Goal: Task Accomplishment & Management: Manage account settings

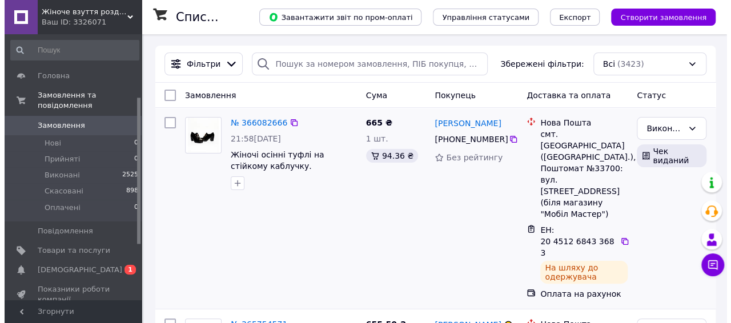
scroll to position [114, 0]
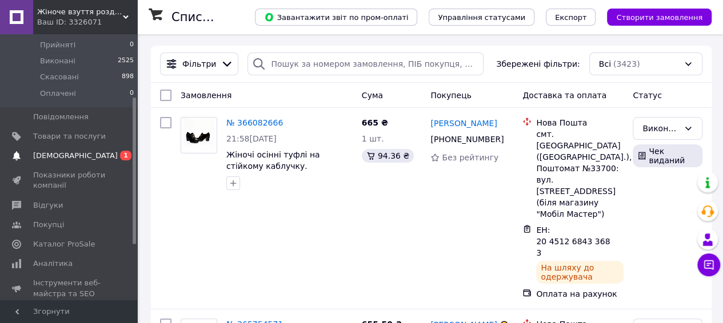
click at [58, 151] on span "[DEMOGRAPHIC_DATA]" at bounding box center [75, 156] width 85 height 10
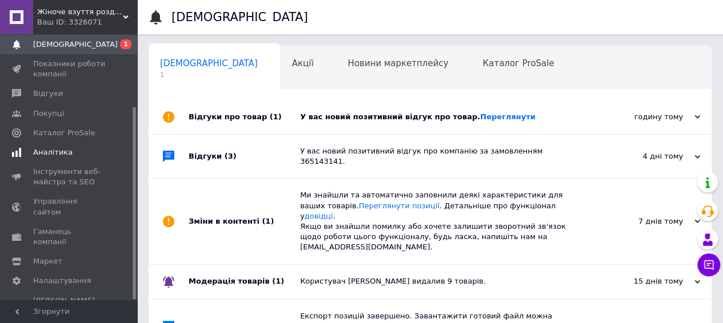
scroll to position [0, 3]
click at [480, 116] on link "Переглянути" at bounding box center [507, 117] width 55 height 9
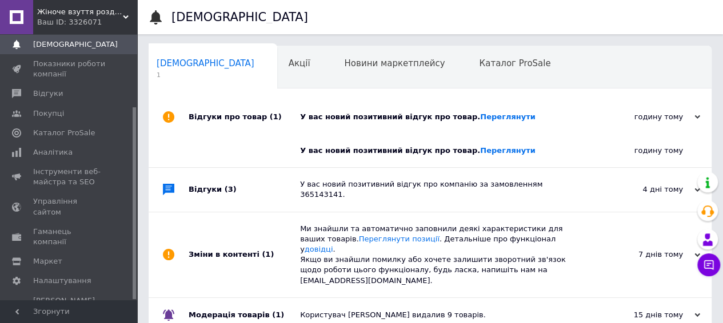
click at [50, 13] on span "Жіноче взуття роздріб Україна. [DOMAIN_NAME]" at bounding box center [80, 12] width 86 height 10
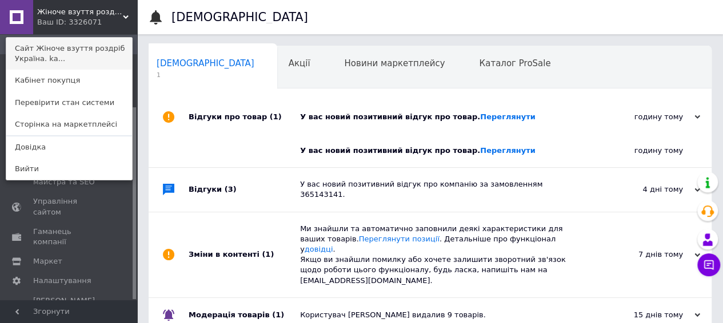
click at [42, 58] on link "Сайт Жіноче взуття роздріб Україна. ka..." at bounding box center [69, 54] width 126 height 32
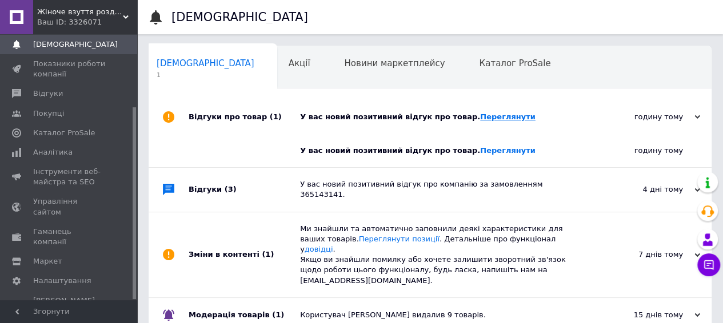
click at [496, 117] on link "Переглянути" at bounding box center [507, 117] width 55 height 9
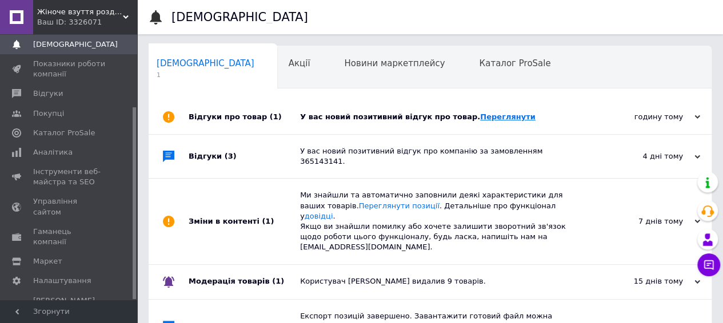
click at [480, 117] on link "Переглянути" at bounding box center [507, 117] width 55 height 9
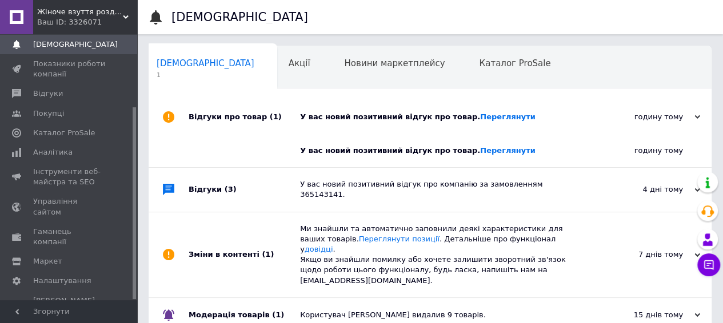
click at [118, 17] on span "Жіноче взуття роздріб Україна. [DOMAIN_NAME]" at bounding box center [80, 12] width 86 height 10
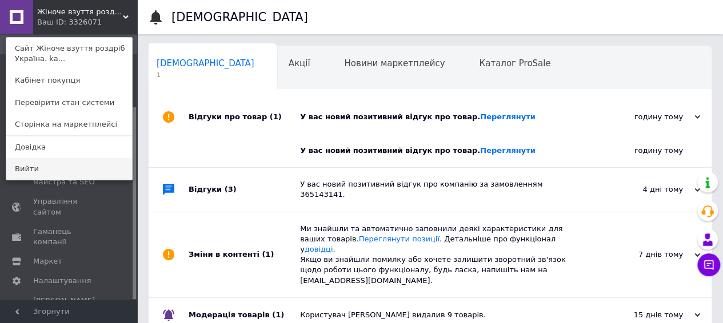
click at [15, 175] on link "Вийти" at bounding box center [69, 169] width 126 height 22
